Goal: Task Accomplishment & Management: Use online tool/utility

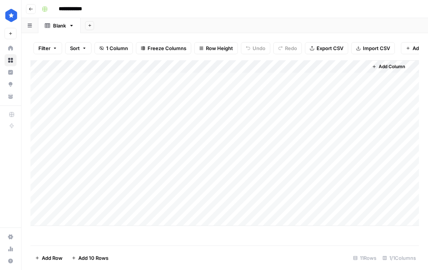
click at [257, 93] on div "Add Column" at bounding box center [224, 143] width 388 height 166
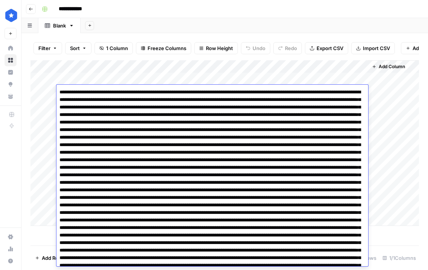
scroll to position [727, 0]
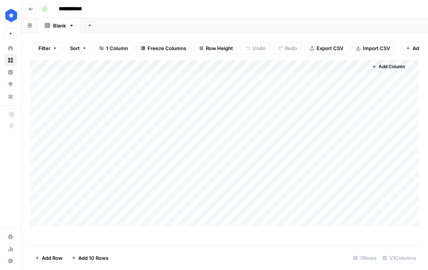
click at [397, 90] on div "Add Column" at bounding box center [393, 143] width 51 height 166
click at [192, 105] on div "Add Column" at bounding box center [224, 143] width 388 height 166
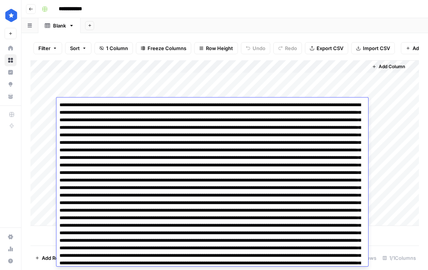
scroll to position [800, 0]
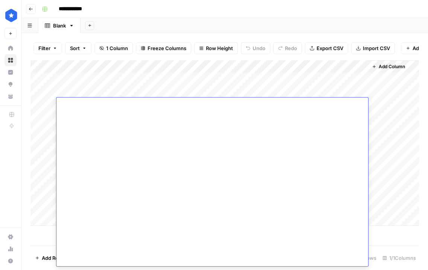
click at [270, 85] on div "Add Column" at bounding box center [224, 143] width 388 height 166
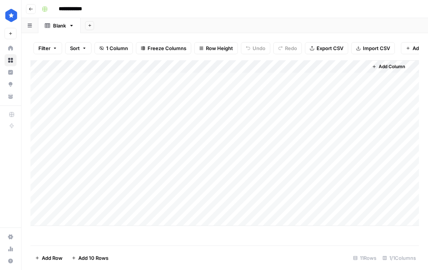
click at [261, 116] on div "Add Column" at bounding box center [224, 143] width 388 height 166
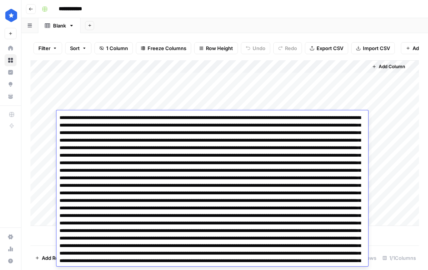
scroll to position [632, 0]
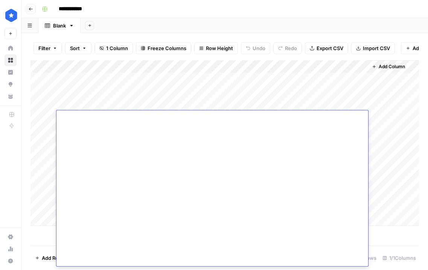
click at [337, 101] on div "Add Column" at bounding box center [224, 143] width 388 height 166
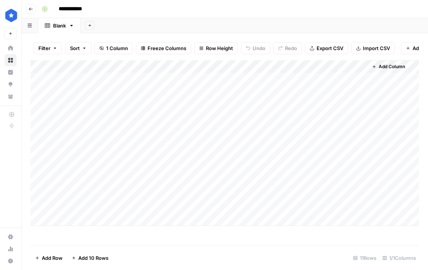
click at [300, 122] on div "Add Column" at bounding box center [224, 143] width 388 height 166
click at [299, 131] on div "Add Column" at bounding box center [224, 143] width 388 height 166
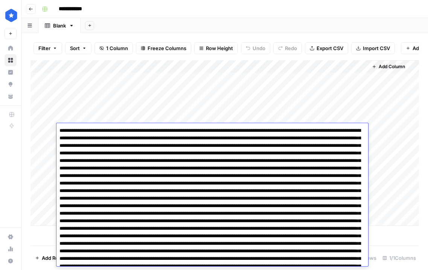
scroll to position [442, 0]
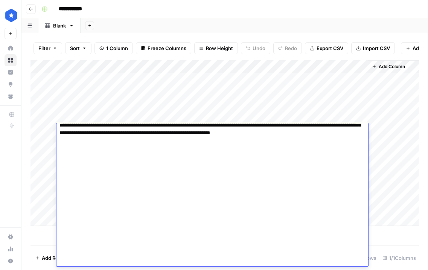
click at [342, 115] on div "Add Column" at bounding box center [224, 143] width 388 height 166
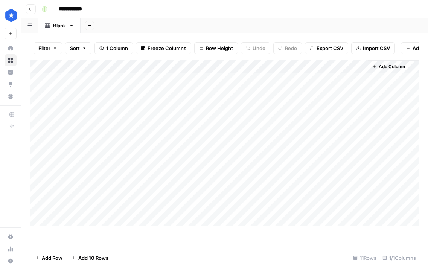
click at [332, 129] on div "Add Column" at bounding box center [224, 143] width 388 height 166
click at [356, 143] on div "Add Column" at bounding box center [224, 143] width 388 height 166
click at [354, 157] on div "Add Column" at bounding box center [224, 143] width 388 height 166
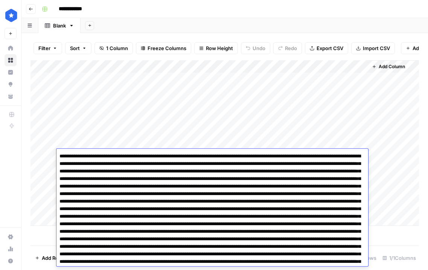
scroll to position [580, 0]
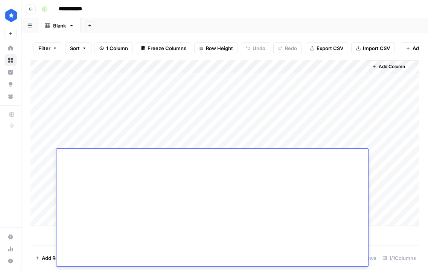
click at [349, 135] on div "Add Column" at bounding box center [224, 143] width 388 height 166
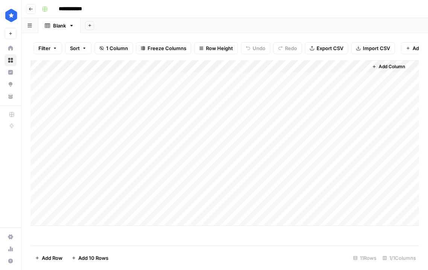
click at [347, 168] on div "Add Column" at bounding box center [224, 143] width 388 height 166
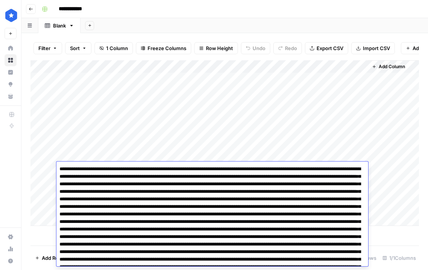
scroll to position [563, 0]
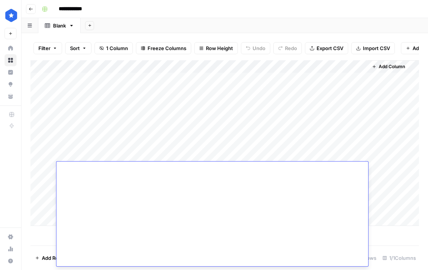
click at [268, 154] on div "Add Column" at bounding box center [224, 143] width 388 height 166
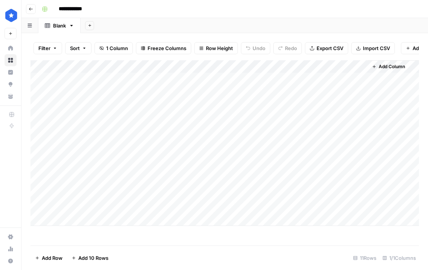
click at [294, 166] on div "Add Column" at bounding box center [224, 143] width 388 height 166
click at [294, 180] on div "Add Column" at bounding box center [224, 143] width 388 height 166
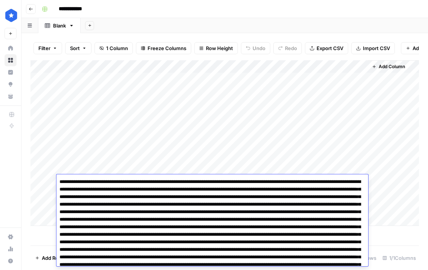
scroll to position [410, 0]
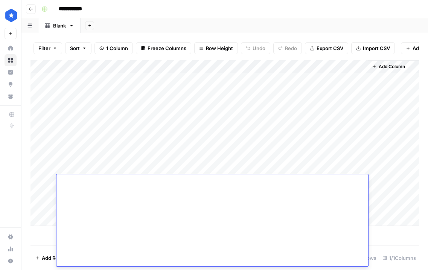
click at [356, 171] on div "Add Column" at bounding box center [224, 143] width 388 height 166
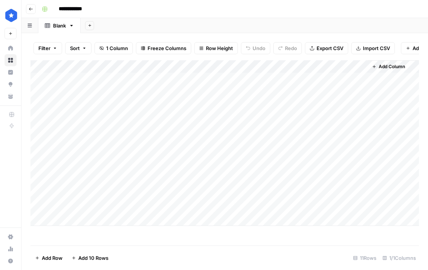
click at [332, 191] on div "Add Column" at bounding box center [224, 143] width 388 height 166
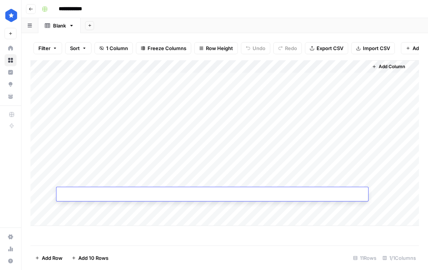
scroll to position [0, 0]
click at [332, 152] on div "Add Column" at bounding box center [224, 143] width 388 height 166
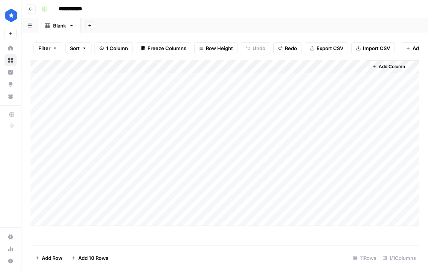
click at [303, 206] on div "Add Column" at bounding box center [224, 143] width 388 height 166
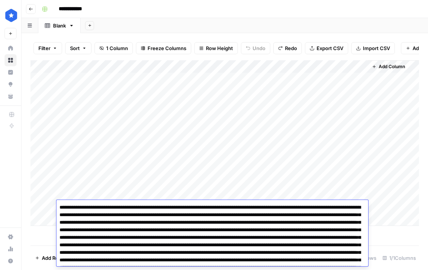
scroll to position [571, 0]
